Goal: Transaction & Acquisition: Purchase product/service

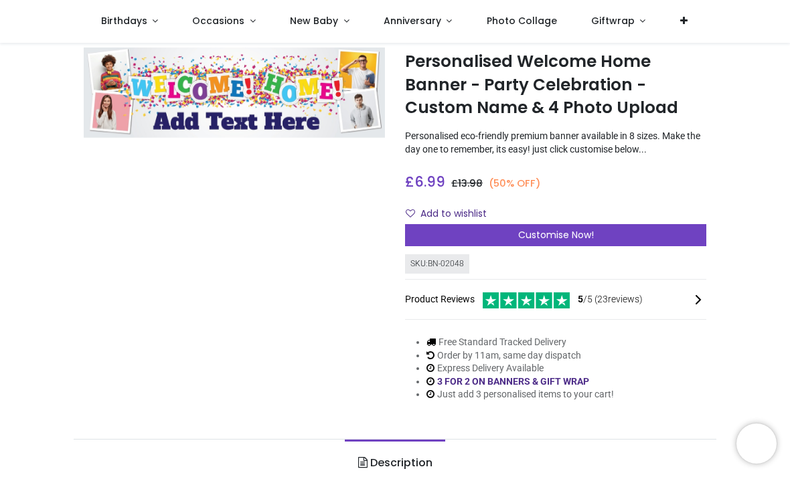
scroll to position [34, 0]
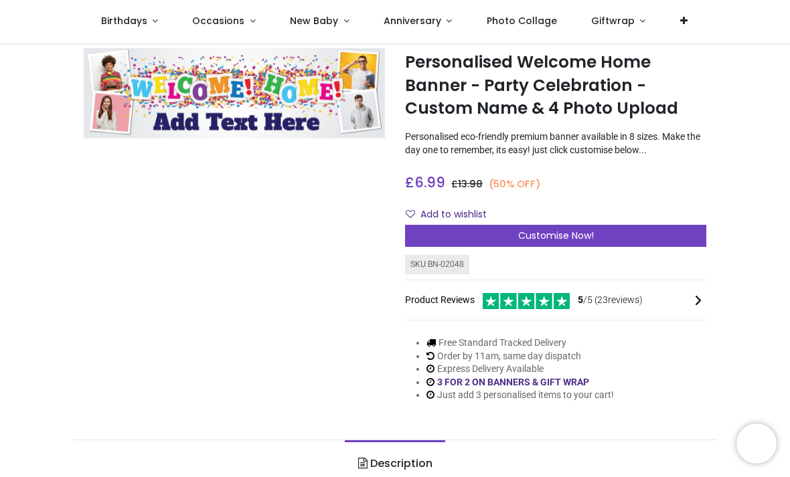
click at [579, 232] on span "Customise Now!" at bounding box center [556, 235] width 76 height 13
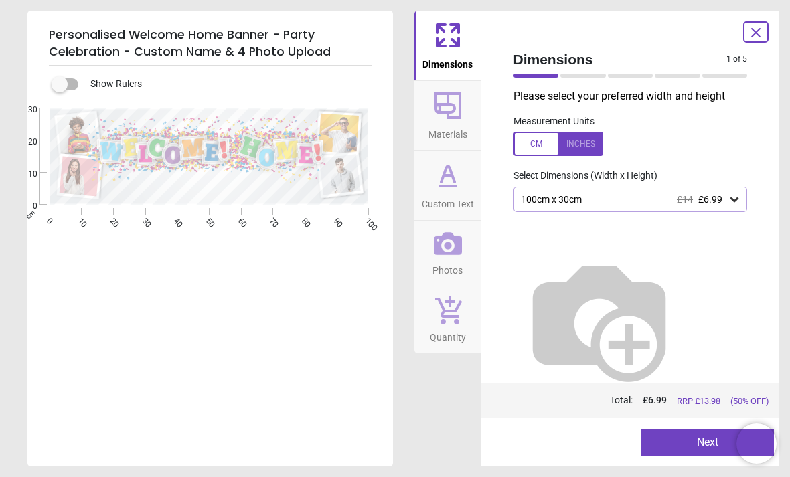
click at [727, 191] on div "100cm x 30cm £14 £6.99" at bounding box center [630, 199] width 234 height 25
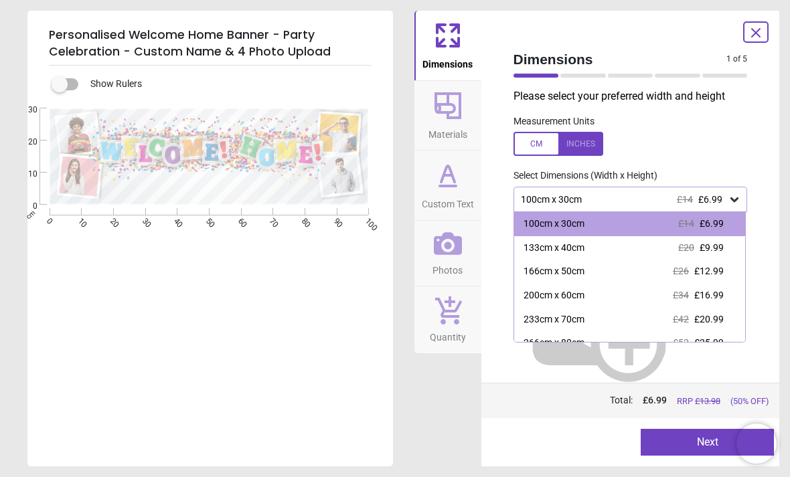
click at [727, 193] on icon at bounding box center [733, 199] width 13 height 13
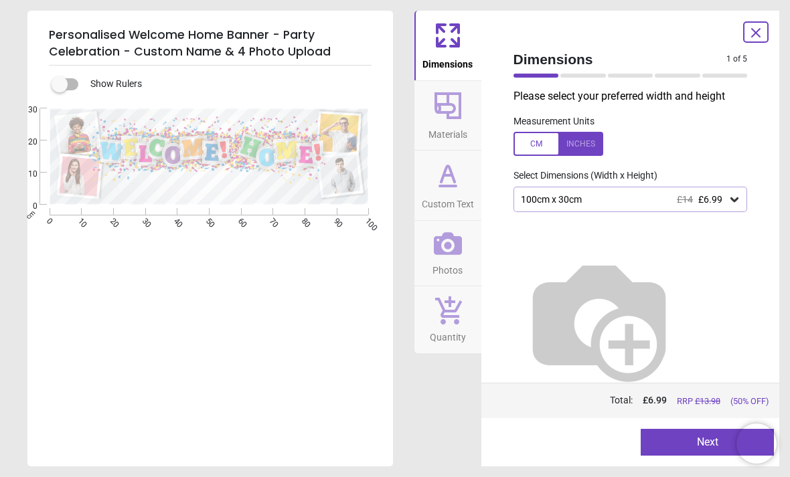
click at [699, 435] on button "Next" at bounding box center [706, 442] width 133 height 27
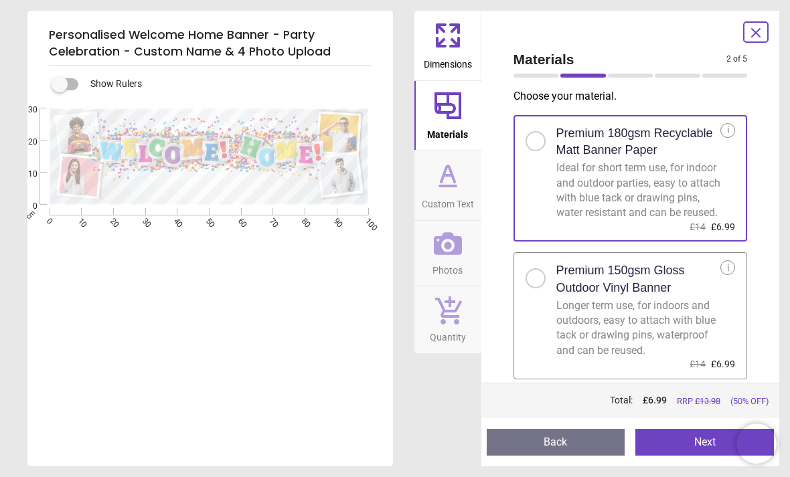
click at [688, 435] on button "Next" at bounding box center [704, 442] width 139 height 27
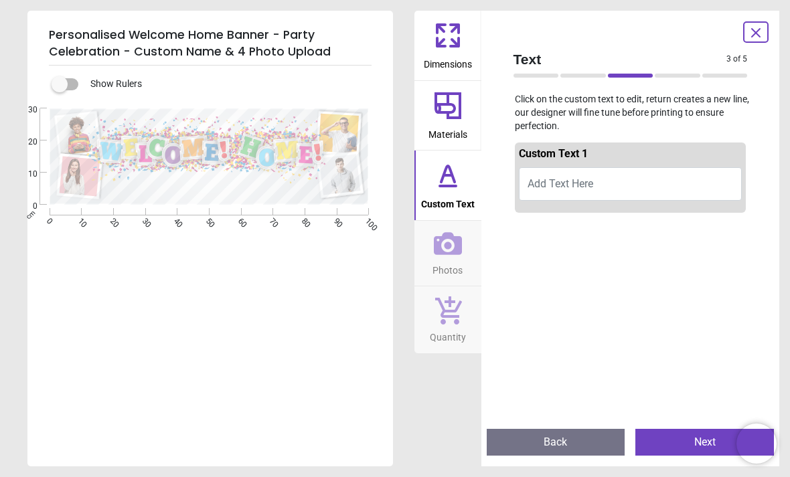
click at [603, 178] on button "Add Text Here" at bounding box center [631, 183] width 224 height 33
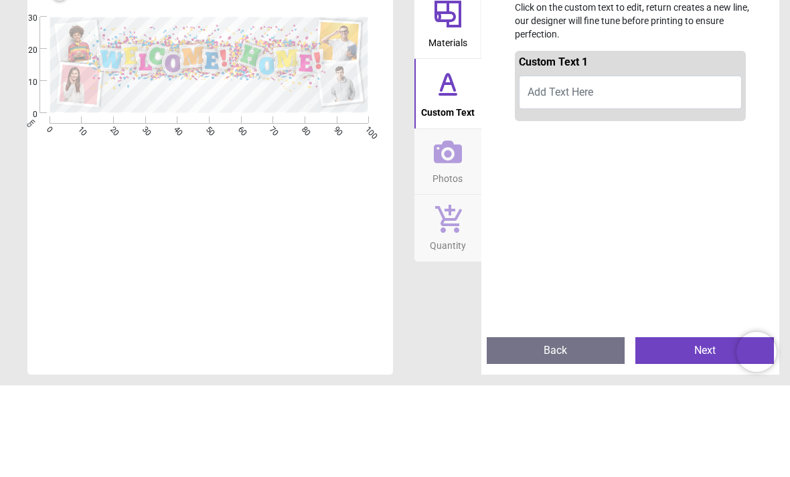
click at [623, 167] on button "Add Text Here" at bounding box center [631, 183] width 224 height 33
click at [150, 182] on textarea "**********" at bounding box center [211, 189] width 186 height 14
click at [545, 167] on button "Phil we've missed you" at bounding box center [631, 183] width 224 height 33
click at [538, 167] on button "Phil we've missed you" at bounding box center [631, 183] width 224 height 33
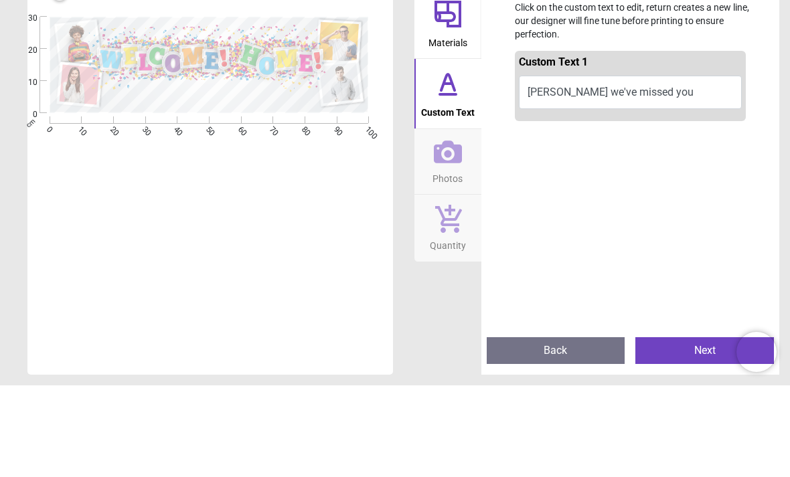
click at [553, 167] on button "Phil we've missed you" at bounding box center [631, 183] width 224 height 33
click at [543, 167] on button "Phil we've missed you" at bounding box center [631, 183] width 224 height 33
click at [688, 167] on button "Phil we've missed you" at bounding box center [631, 183] width 224 height 33
click at [701, 167] on button "Phil we've missed you" at bounding box center [631, 183] width 224 height 33
click at [570, 167] on button "Phil we've missed you" at bounding box center [631, 183] width 224 height 33
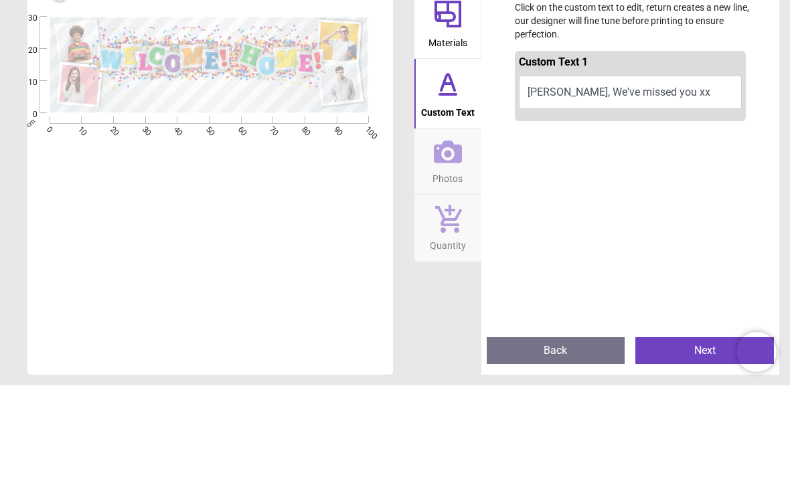
type textarea "**********"
click at [602, 218] on div at bounding box center [631, 410] width 232 height 385
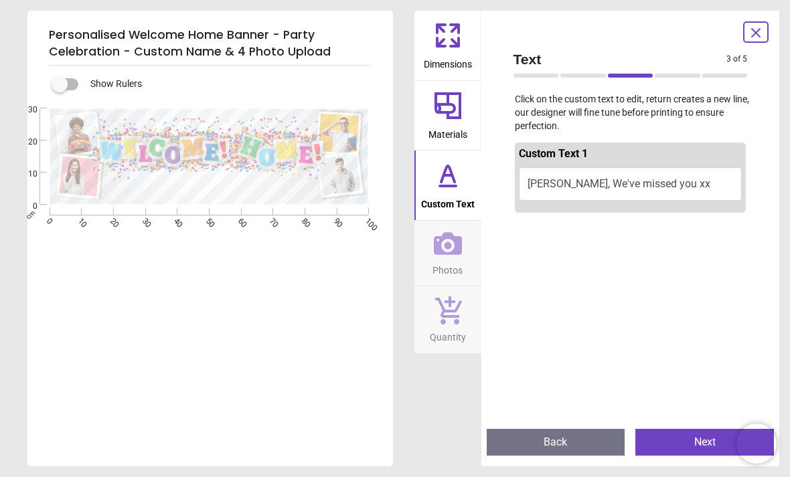
click at [693, 440] on button "Next" at bounding box center [704, 442] width 139 height 27
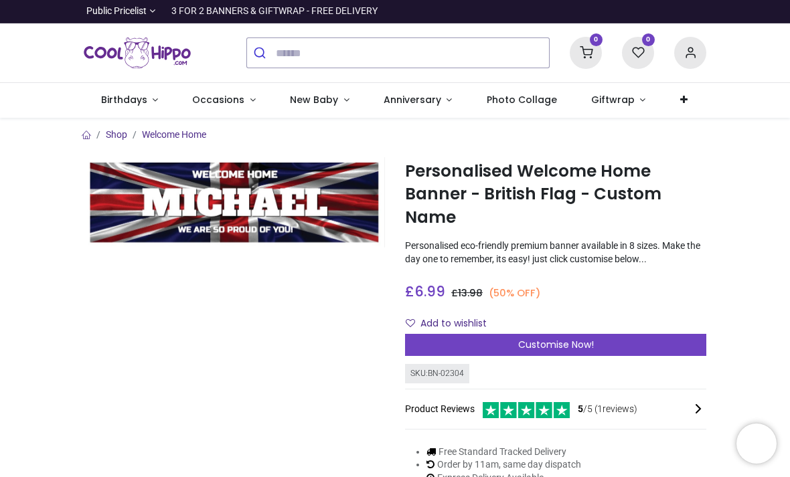
click at [601, 338] on div "Customise Now!" at bounding box center [555, 345] width 301 height 23
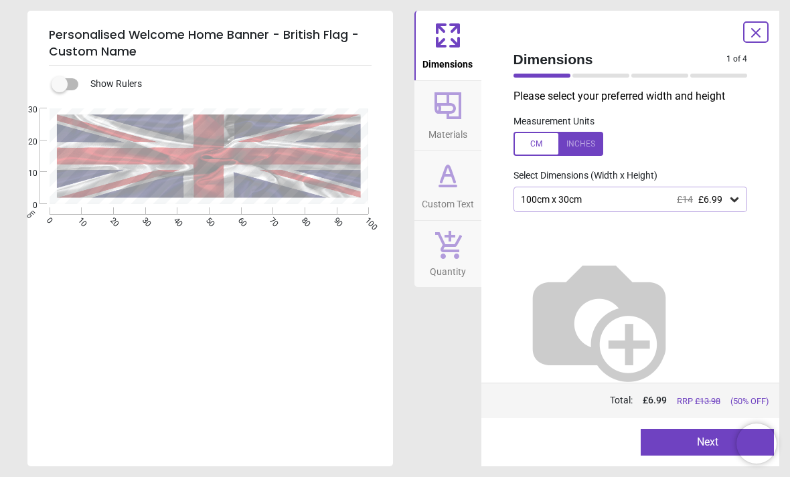
click at [707, 434] on button "Next" at bounding box center [706, 442] width 133 height 27
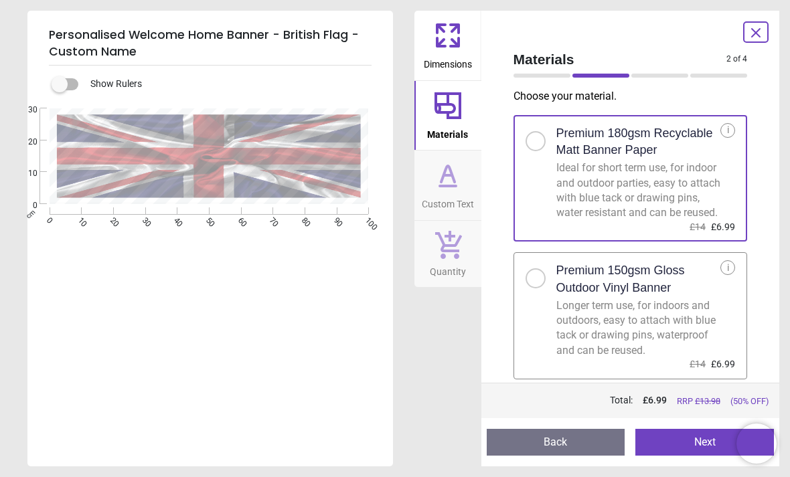
click at [705, 440] on button "Next" at bounding box center [704, 442] width 139 height 27
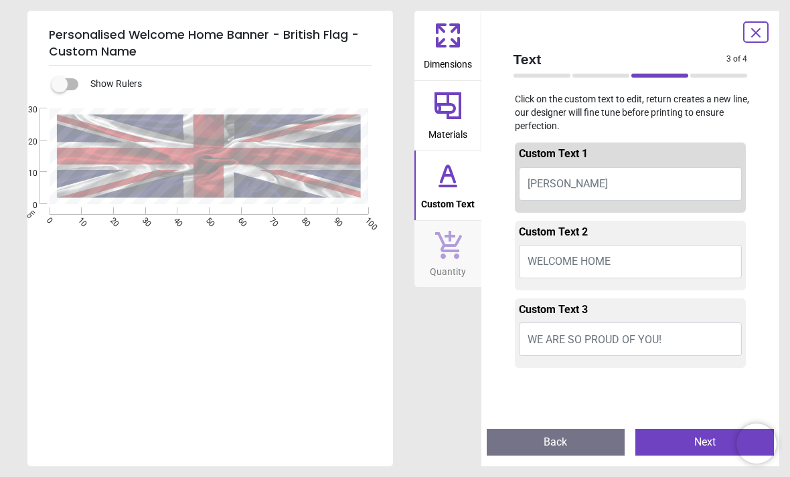
click at [598, 189] on button "[PERSON_NAME]" at bounding box center [631, 183] width 224 height 33
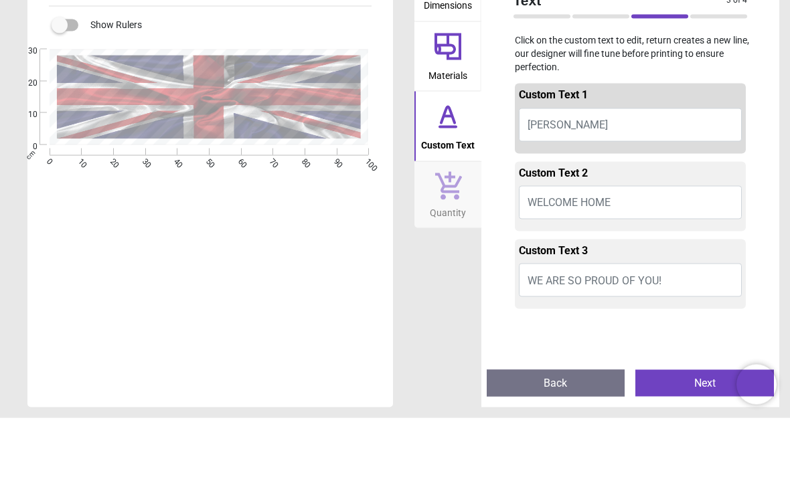
click at [551, 177] on span "[PERSON_NAME]" at bounding box center [567, 183] width 80 height 13
type textarea "****"
